Goal: Navigation & Orientation: Find specific page/section

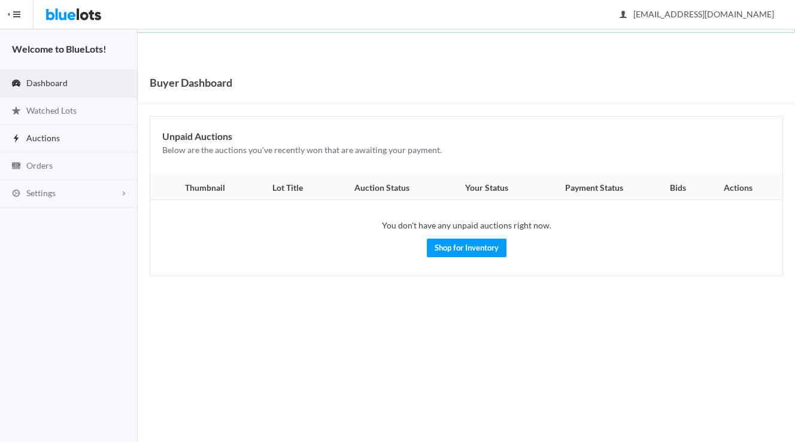
click at [61, 131] on link "Auctions" at bounding box center [69, 139] width 138 height 28
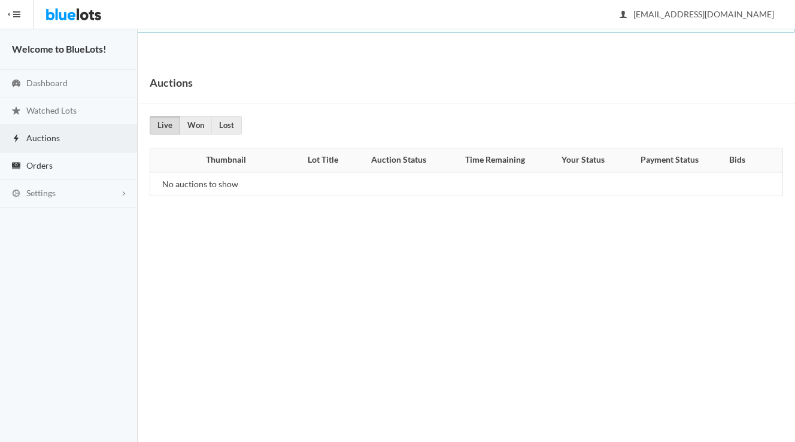
click at [50, 169] on span "Orders" at bounding box center [39, 165] width 26 height 10
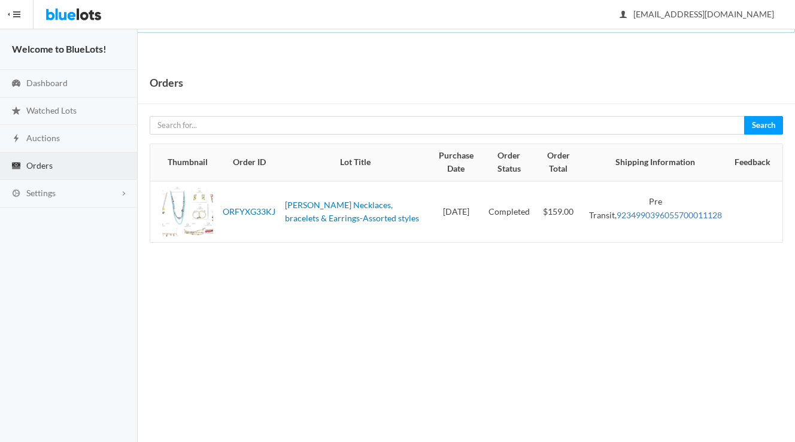
click at [672, 214] on link "9234990396055700011128" at bounding box center [669, 215] width 105 height 10
click at [72, 70] on link "Dashboard" at bounding box center [69, 84] width 138 height 28
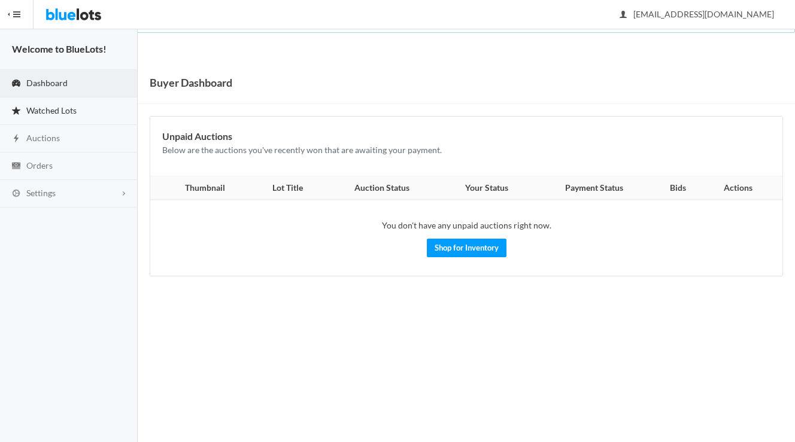
click at [92, 105] on link "Watched Lots" at bounding box center [69, 112] width 138 height 28
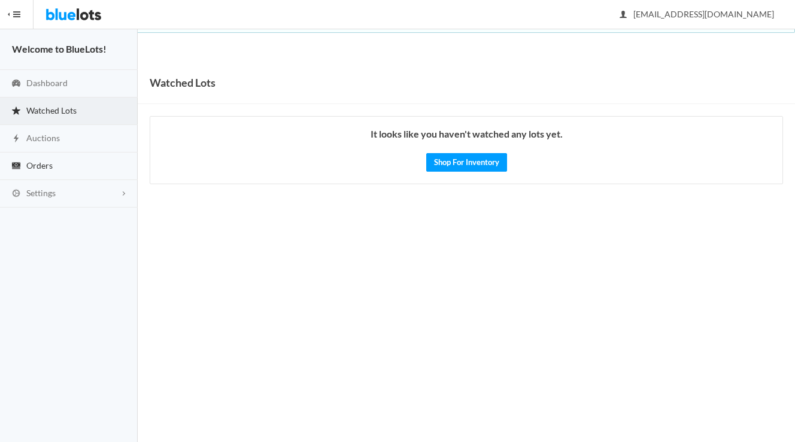
click at [83, 148] on link "Auctions" at bounding box center [69, 139] width 138 height 28
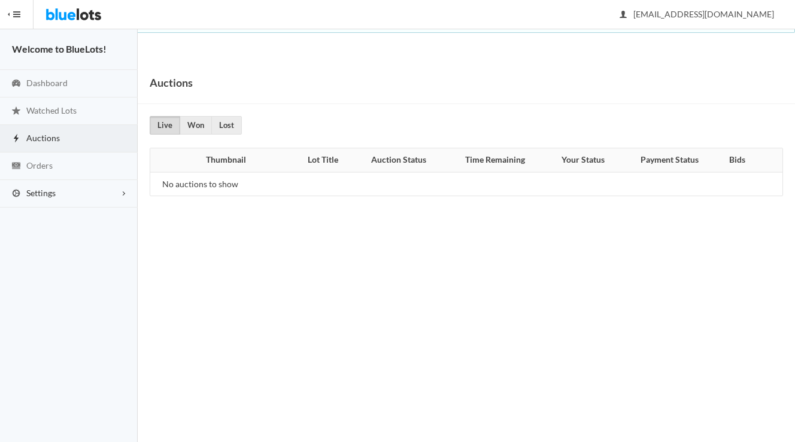
click at [75, 193] on link "Settings" at bounding box center [69, 194] width 138 height 28
click at [60, 221] on span "Buyer Profile Incomplete" at bounding box center [50, 218] width 49 height 10
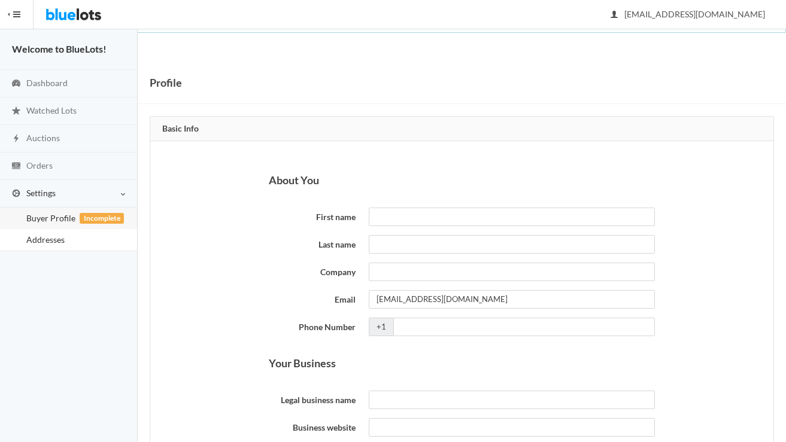
click at [120, 242] on link "Addresses" at bounding box center [68, 240] width 137 height 22
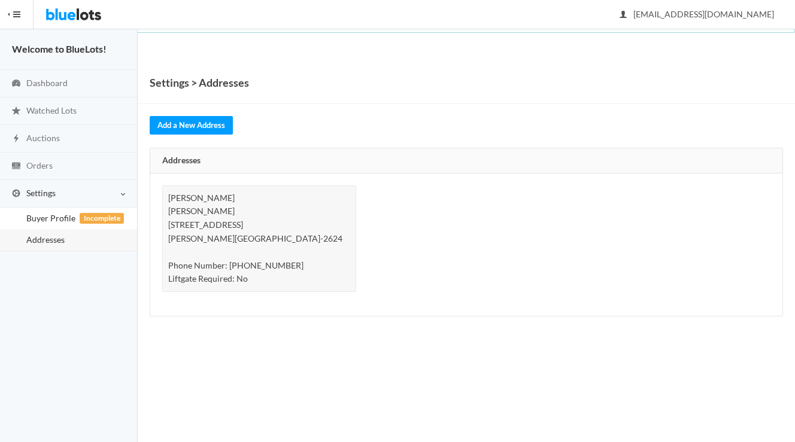
click at [62, 221] on span "Buyer Profile Incomplete" at bounding box center [50, 218] width 49 height 10
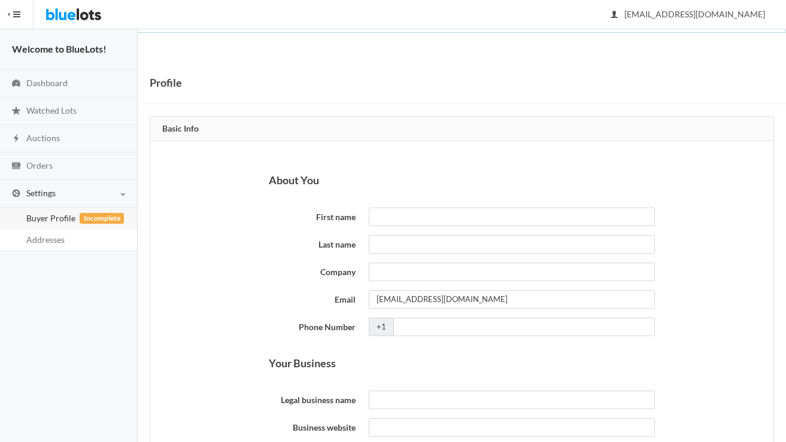
click at [85, 21] on img at bounding box center [73, 14] width 56 height 29
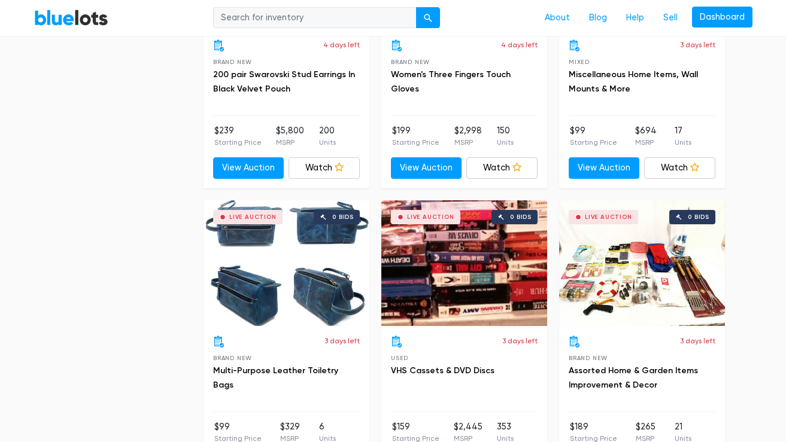
scroll to position [3804, 0]
